Goal: Task Accomplishment & Management: Use online tool/utility

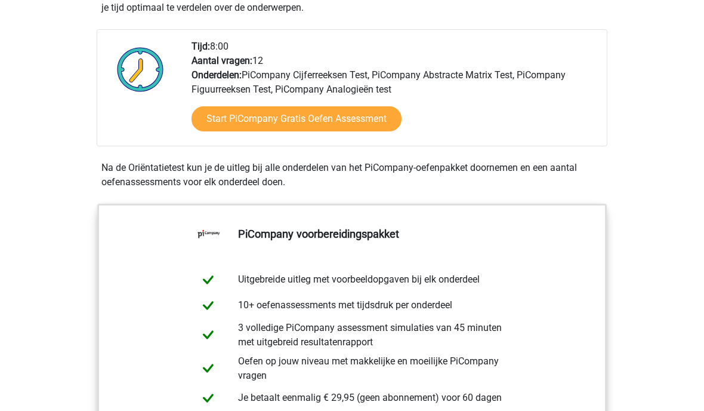
scroll to position [294, 0]
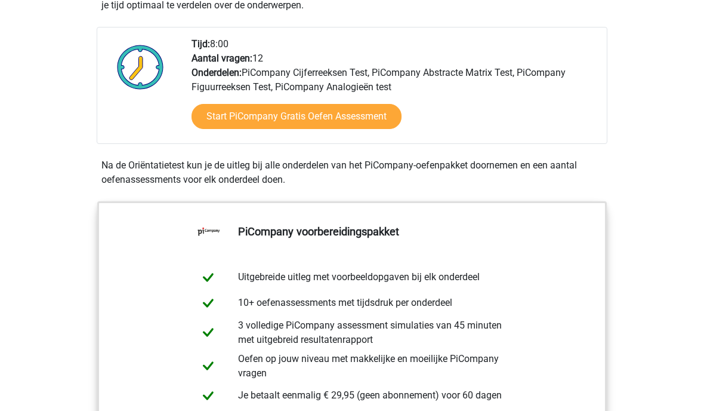
click at [386, 129] on link "Start PiCompany Gratis Oefen Assessment" at bounding box center [297, 116] width 210 height 25
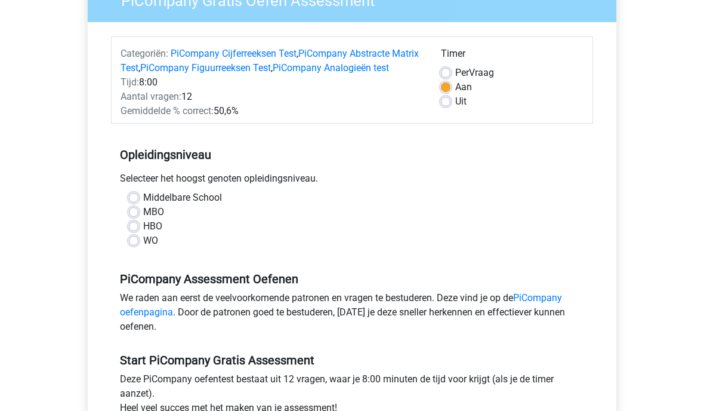
scroll to position [121, 0]
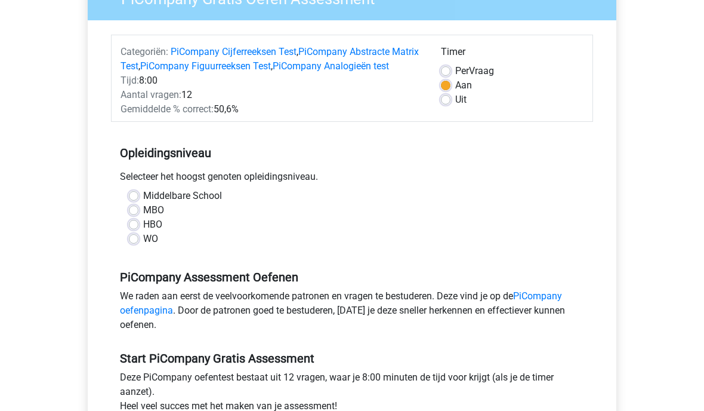
click at [152, 246] on label "WO" at bounding box center [150, 239] width 15 height 14
click at [138, 244] on input "WO" at bounding box center [134, 238] width 10 height 12
radio input "true"
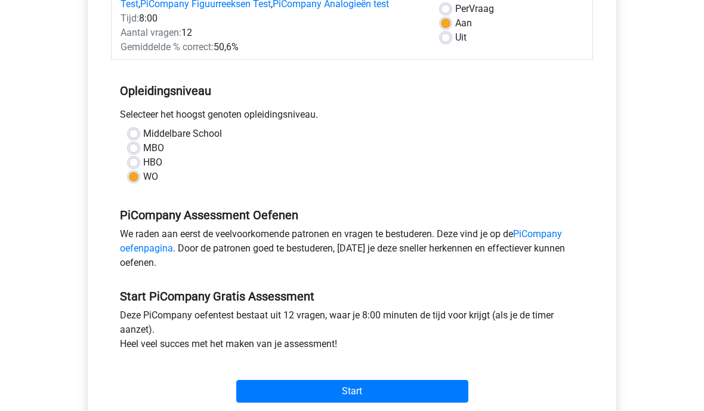
scroll to position [344, 0]
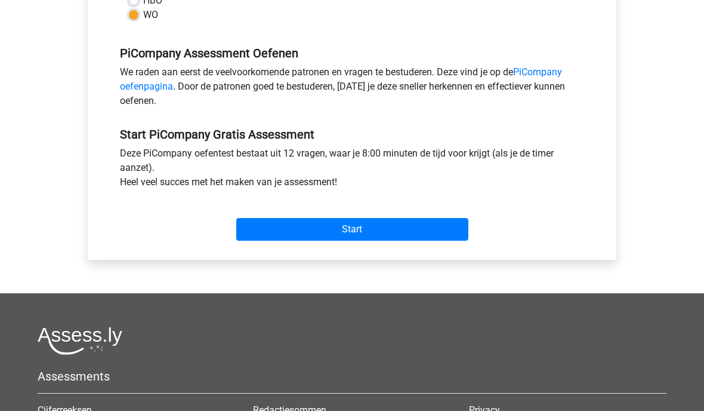
click at [386, 241] on input "Start" at bounding box center [352, 229] width 232 height 23
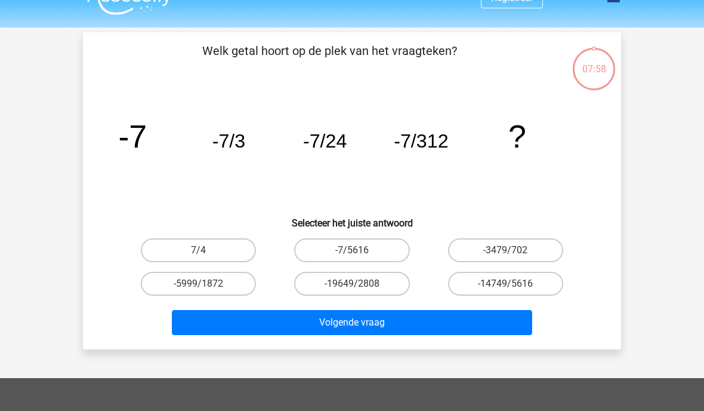
scroll to position [23, 0]
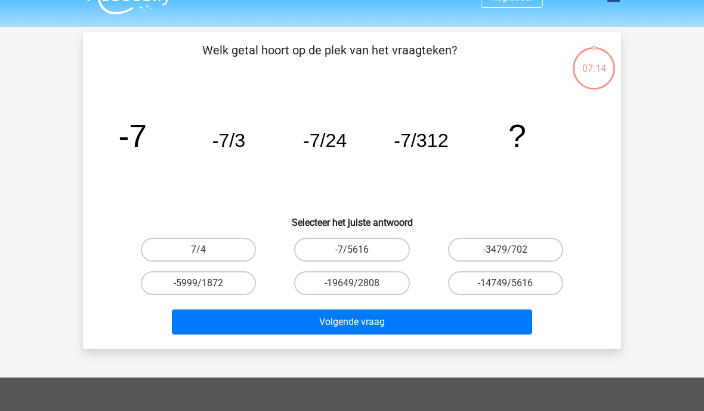
click at [377, 250] on label "-7/5616" at bounding box center [351, 250] width 115 height 24
click at [360, 250] on input "-7/5616" at bounding box center [356, 254] width 8 height 8
radio input "true"
click at [375, 325] on button "Volgende vraag" at bounding box center [352, 321] width 361 height 25
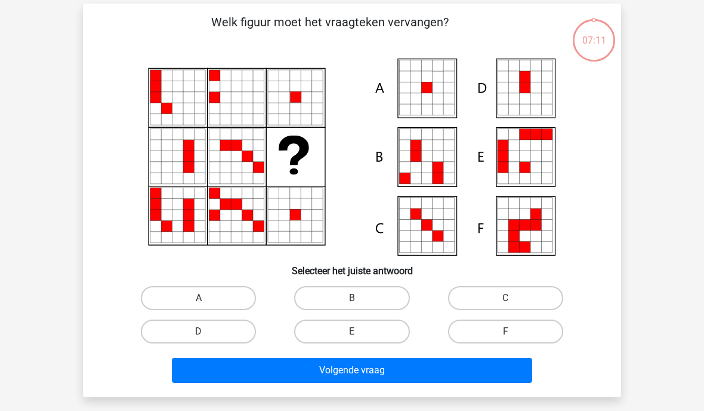
scroll to position [55, 0]
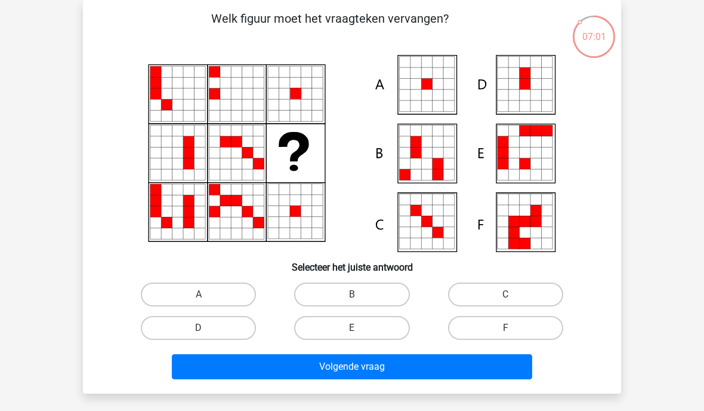
click at [207, 300] on input "A" at bounding box center [203, 298] width 8 height 8
radio input "true"
click at [353, 374] on button "Volgende vraag" at bounding box center [352, 366] width 361 height 25
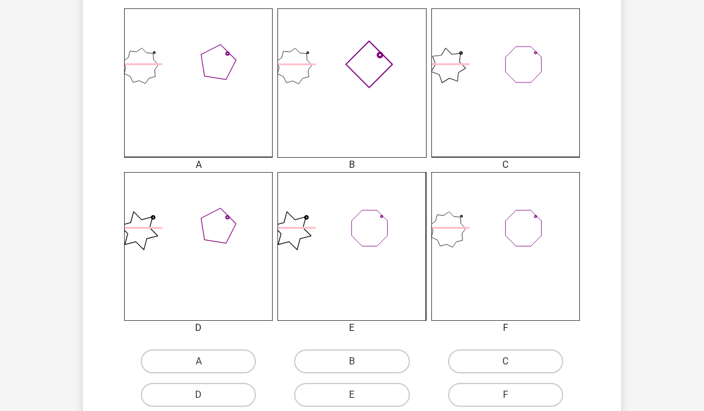
scroll to position [330, 0]
click at [513, 365] on input "C" at bounding box center [510, 364] width 8 height 8
radio input "true"
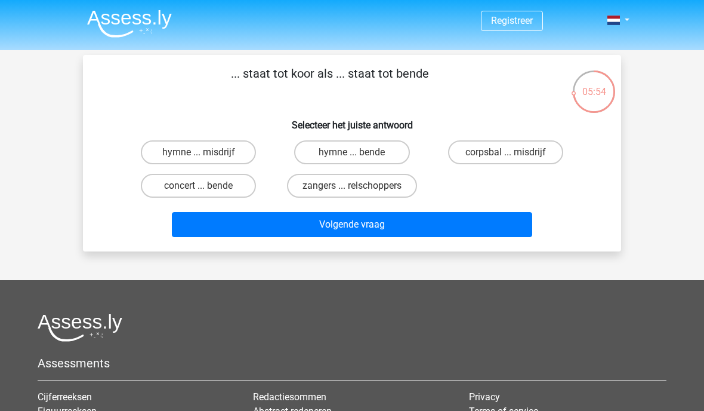
scroll to position [13, 0]
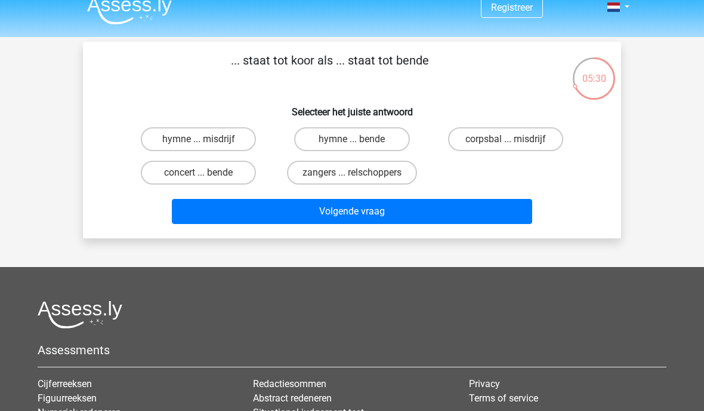
click at [345, 174] on label "zangers ... relschoppers" at bounding box center [352, 173] width 130 height 24
click at [352, 174] on input "zangers ... relschoppers" at bounding box center [356, 177] width 8 height 8
radio input "true"
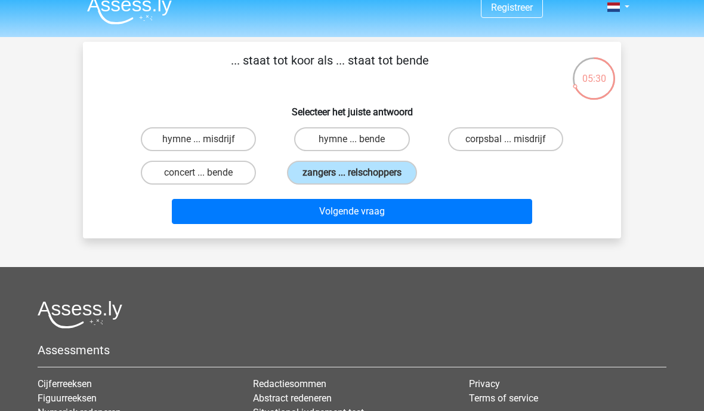
click at [345, 224] on button "Volgende vraag" at bounding box center [352, 211] width 361 height 25
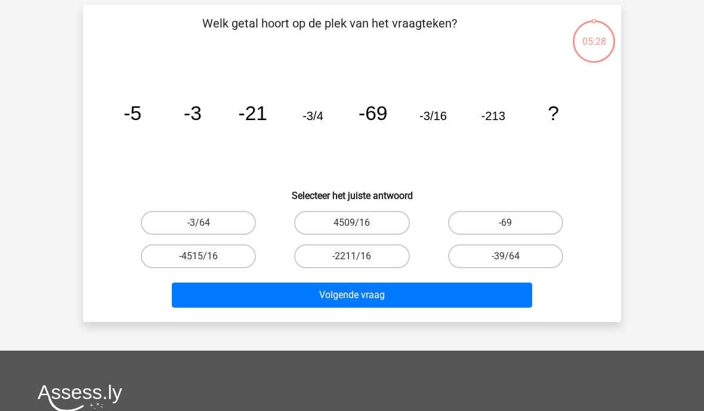
scroll to position [55, 0]
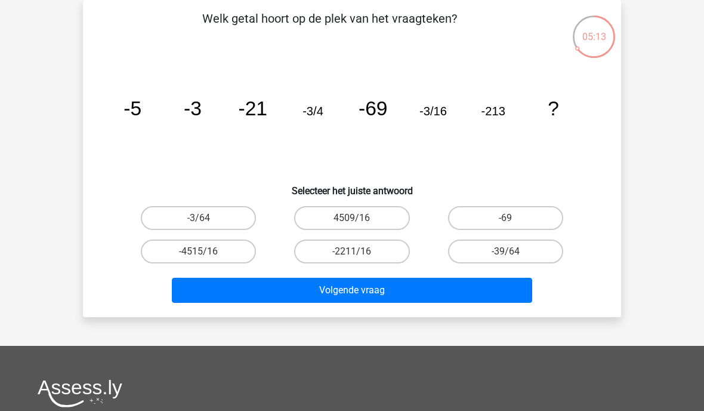
click at [233, 219] on label "-3/64" at bounding box center [198, 218] width 115 height 24
click at [207, 219] on input "-3/64" at bounding box center [203, 222] width 8 height 8
radio input "true"
click at [364, 298] on button "Volgende vraag" at bounding box center [352, 290] width 361 height 25
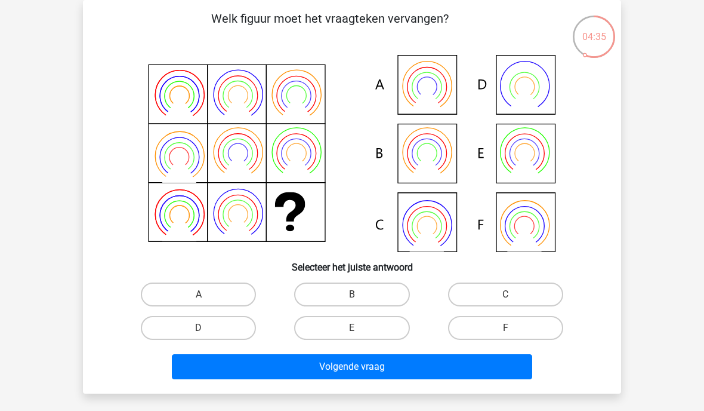
click at [222, 305] on label "A" at bounding box center [198, 294] width 115 height 24
click at [207, 302] on input "A" at bounding box center [203, 298] width 8 height 8
radio input "true"
click at [232, 298] on label "A" at bounding box center [198, 294] width 115 height 24
click at [207, 298] on input "A" at bounding box center [203, 298] width 8 height 8
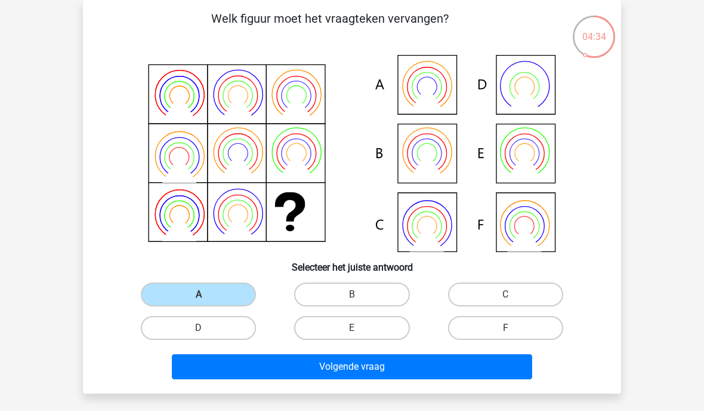
click at [356, 371] on button "Volgende vraag" at bounding box center [352, 366] width 361 height 25
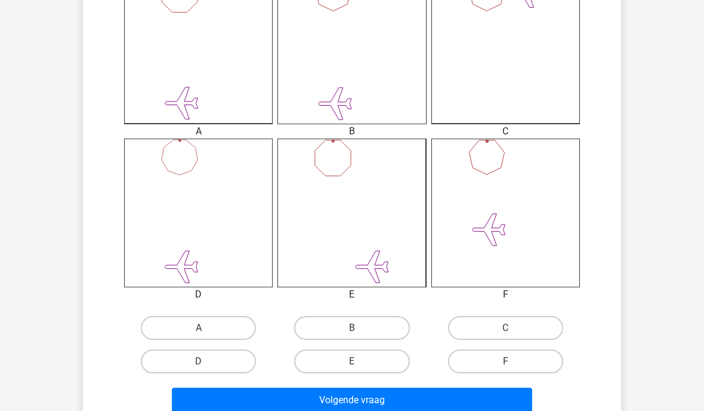
scroll to position [377, 0]
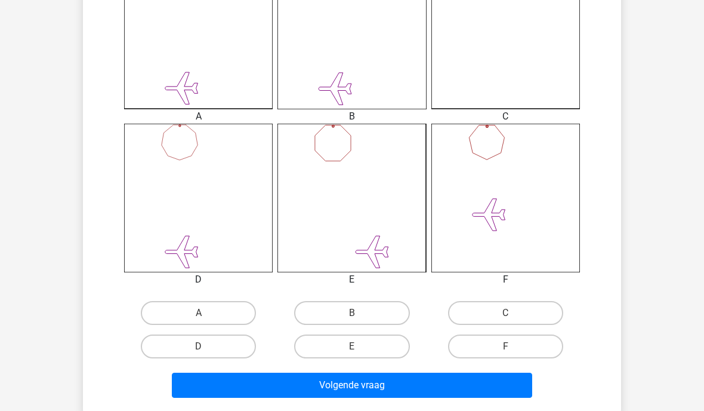
click at [527, 307] on label "C" at bounding box center [505, 313] width 115 height 24
click at [513, 313] on input "C" at bounding box center [510, 317] width 8 height 8
radio input "true"
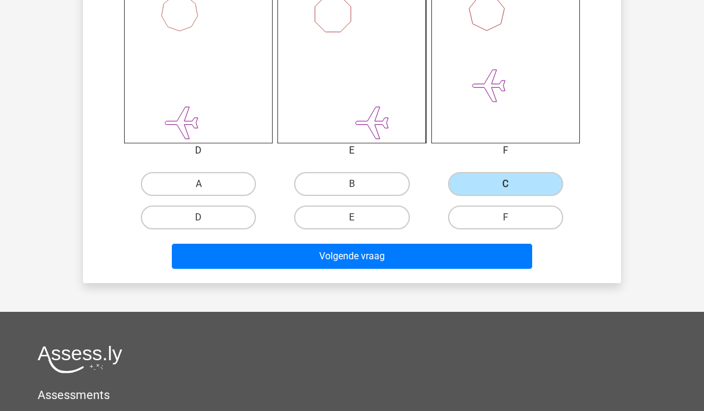
click at [417, 264] on button "Volgende vraag" at bounding box center [352, 256] width 361 height 25
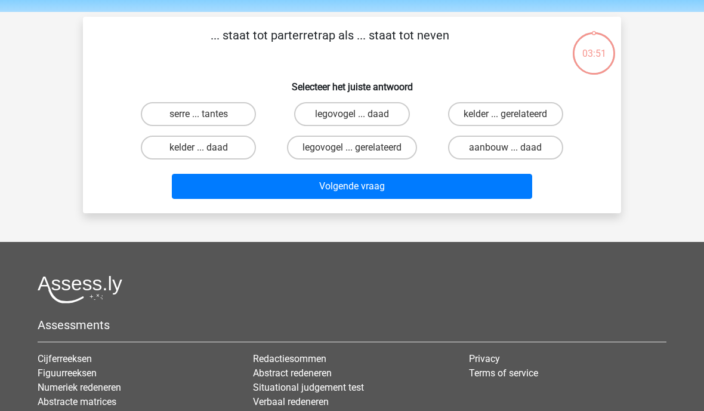
scroll to position [0, 0]
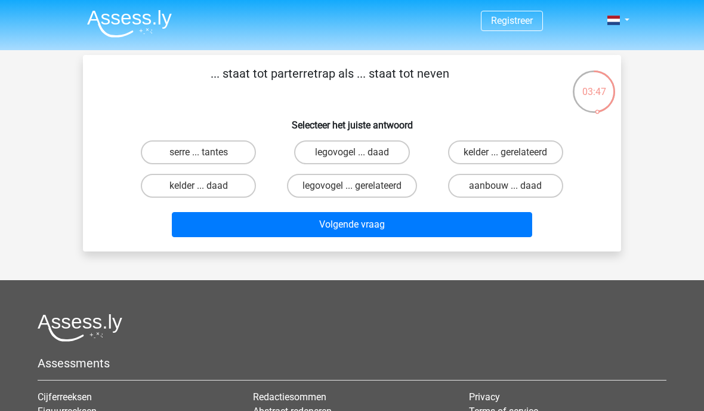
click at [395, 185] on label "legovogel ... gerelateerd" at bounding box center [352, 186] width 130 height 24
click at [360, 186] on input "legovogel ... gerelateerd" at bounding box center [356, 190] width 8 height 8
radio input "true"
click at [409, 230] on button "Volgende vraag" at bounding box center [352, 224] width 361 height 25
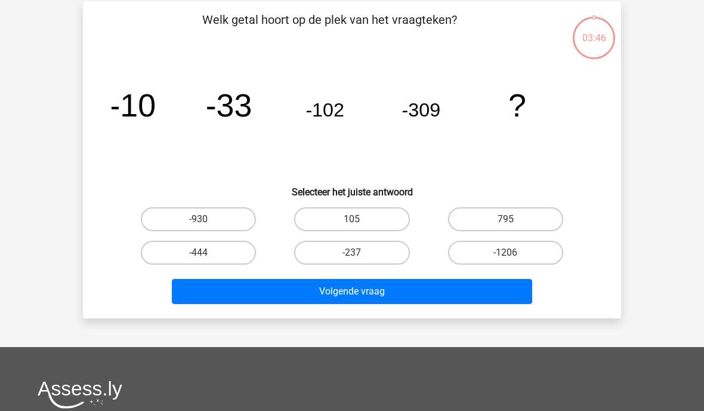
scroll to position [55, 0]
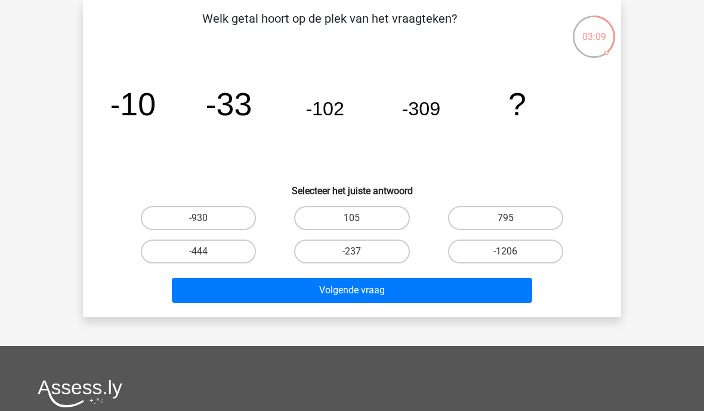
click at [222, 213] on label "-930" at bounding box center [198, 218] width 115 height 24
click at [207, 218] on input "-930" at bounding box center [203, 222] width 8 height 8
radio input "true"
click at [380, 299] on button "Volgende vraag" at bounding box center [352, 290] width 361 height 25
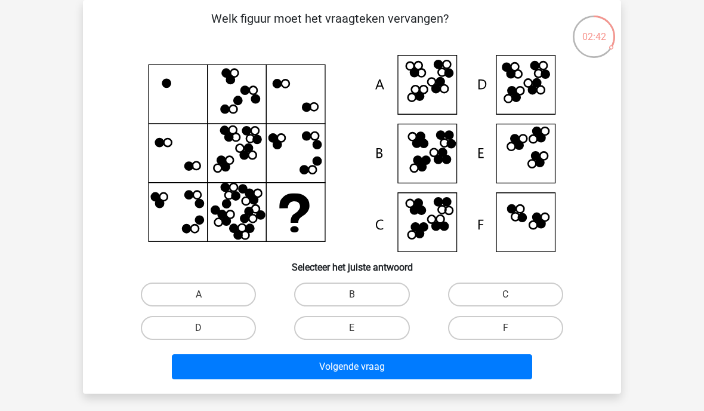
click at [501, 298] on label "C" at bounding box center [505, 294] width 115 height 24
click at [506, 298] on input "C" at bounding box center [510, 298] width 8 height 8
radio input "true"
click at [386, 366] on button "Volgende vraag" at bounding box center [352, 366] width 361 height 25
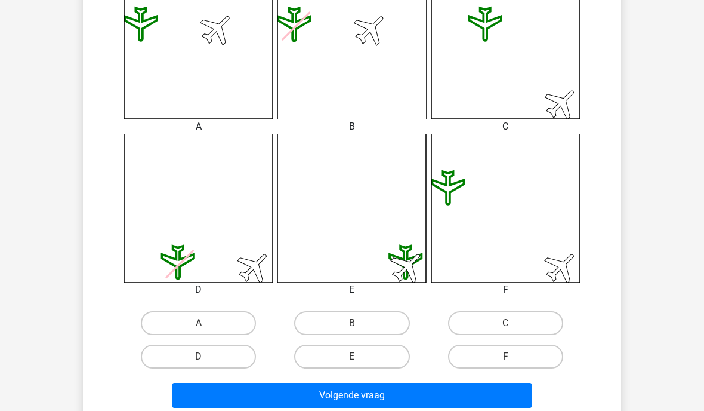
scroll to position [368, 0]
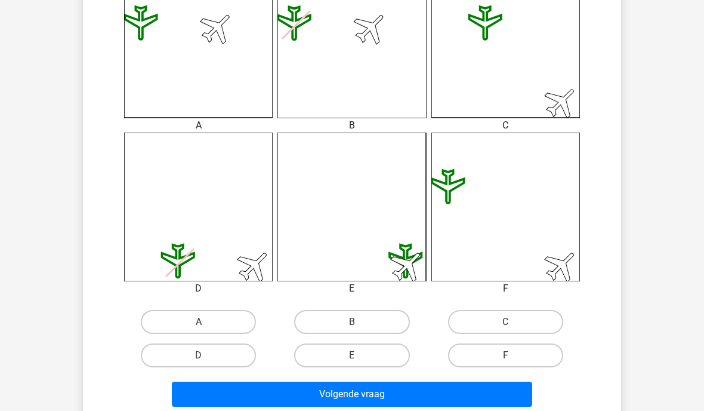
click at [510, 354] on label "F" at bounding box center [505, 355] width 115 height 24
click at [510, 355] on input "F" at bounding box center [510, 359] width 8 height 8
radio input "true"
click at [430, 402] on button "Volgende vraag" at bounding box center [352, 393] width 361 height 25
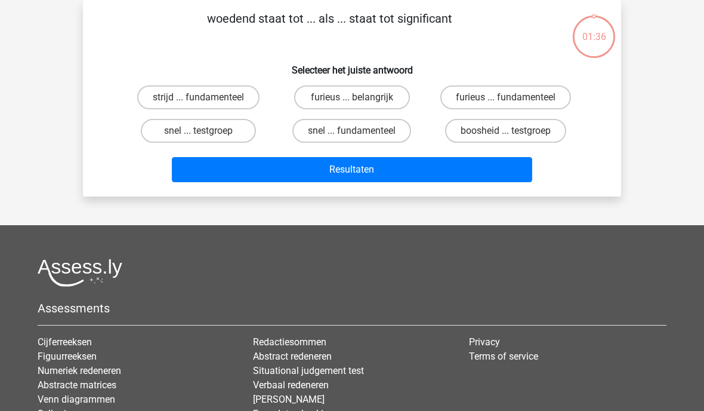
scroll to position [0, 0]
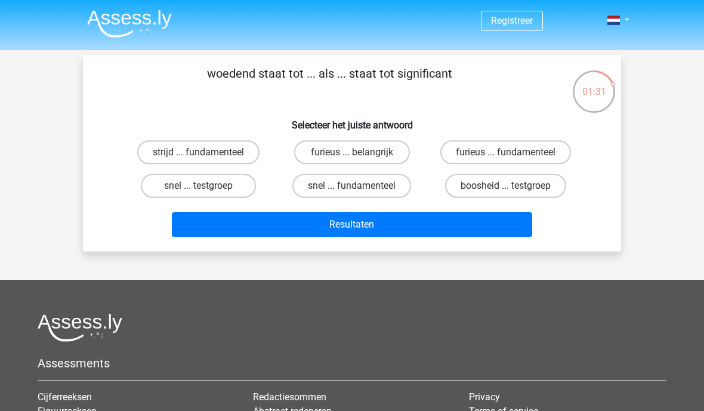
click at [393, 152] on label "furieus ... belangrijk" at bounding box center [351, 152] width 115 height 24
click at [360, 152] on input "furieus ... belangrijk" at bounding box center [356, 156] width 8 height 8
radio input "true"
click at [397, 226] on button "Resultaten" at bounding box center [352, 224] width 361 height 25
